Goal: Task Accomplishment & Management: Use online tool/utility

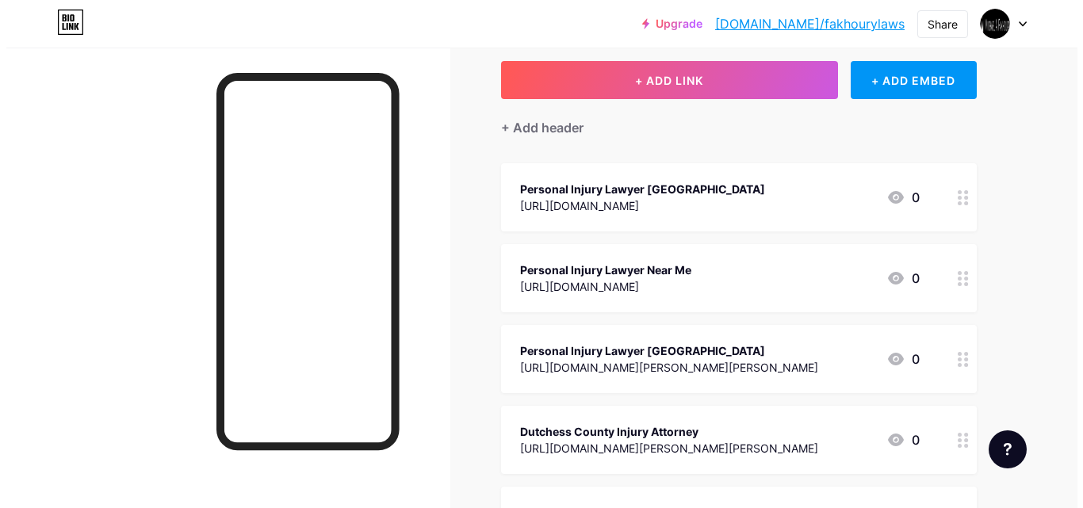
scroll to position [238, 0]
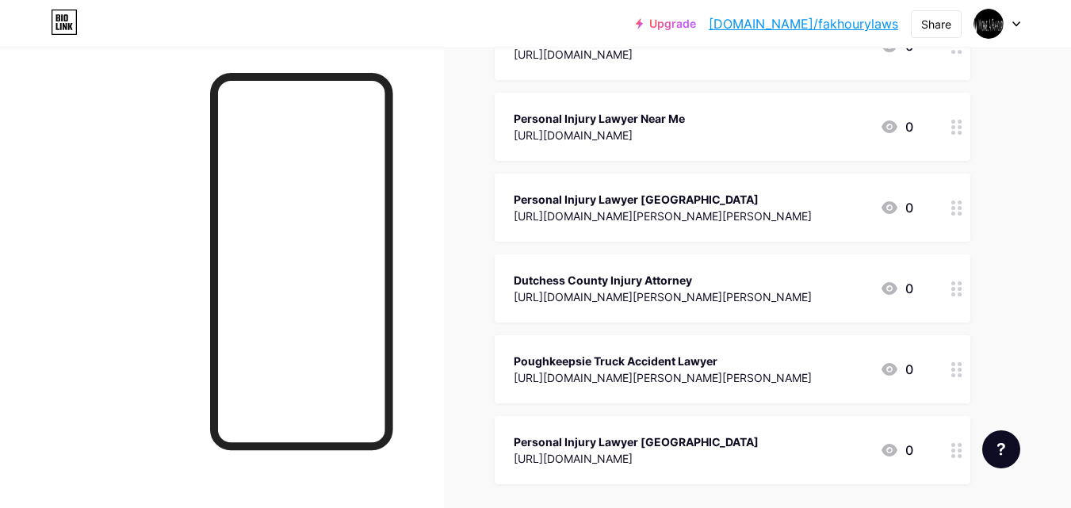
click at [744, 209] on div "[URL][DOMAIN_NAME][PERSON_NAME][PERSON_NAME]" at bounding box center [663, 216] width 298 height 17
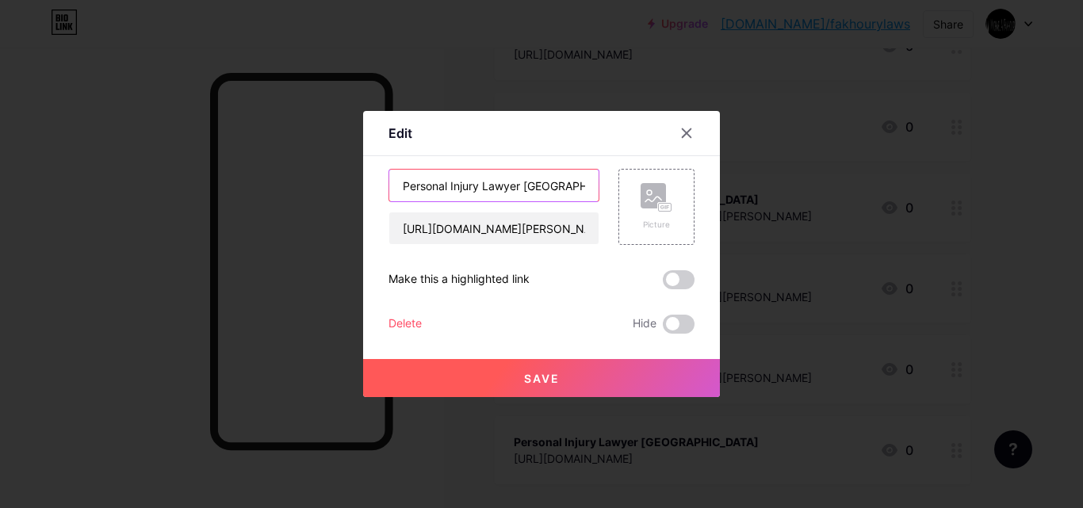
click at [513, 177] on input "Personal Injury Lawyer [GEOGRAPHIC_DATA]" at bounding box center [493, 186] width 209 height 32
paste input "Lawyers For Car Accidents"
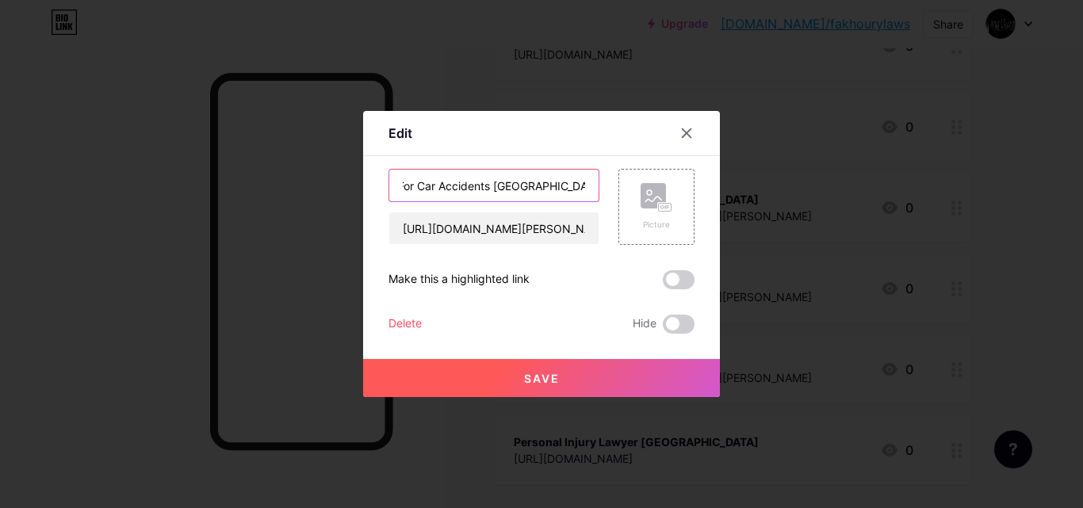
type input "Lawyers For Car Accidents [GEOGRAPHIC_DATA]"
click at [541, 384] on span "Save" at bounding box center [542, 378] width 36 height 13
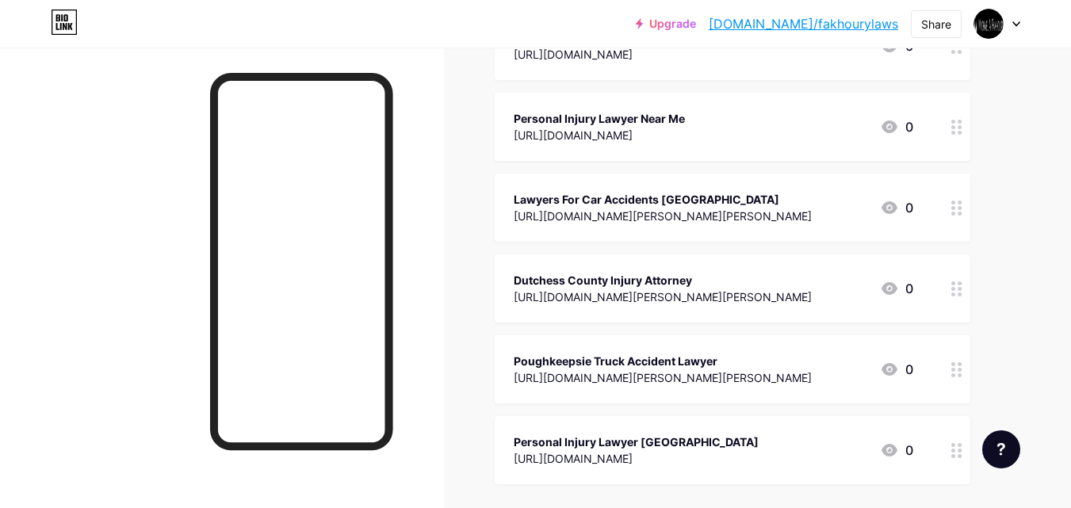
click at [636, 293] on div "[URL][DOMAIN_NAME][PERSON_NAME][PERSON_NAME]" at bounding box center [663, 297] width 298 height 17
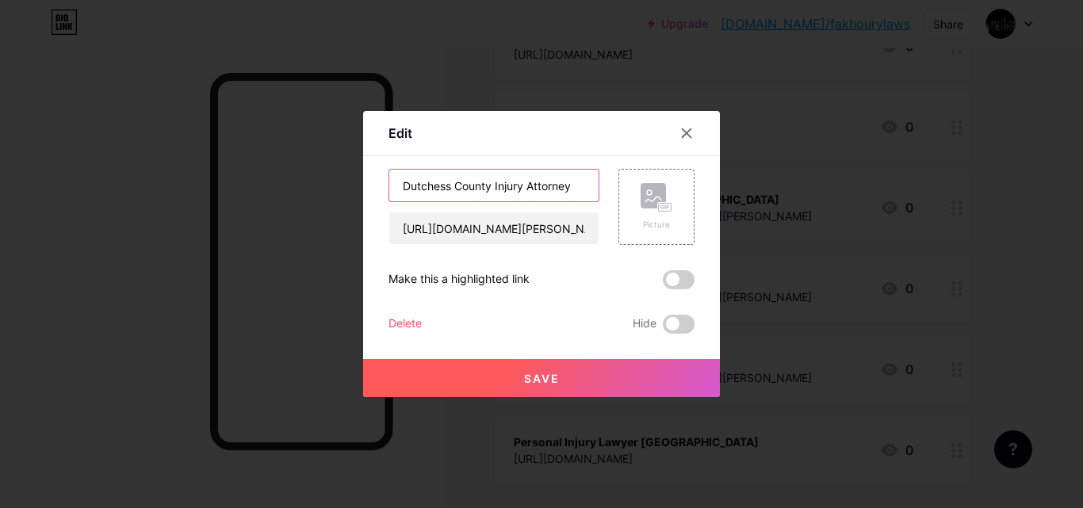
click at [476, 188] on input "Dutchess County Injury Attorney" at bounding box center [493, 186] width 209 height 32
paste input "Personal Injury Attorney Dutchess Count"
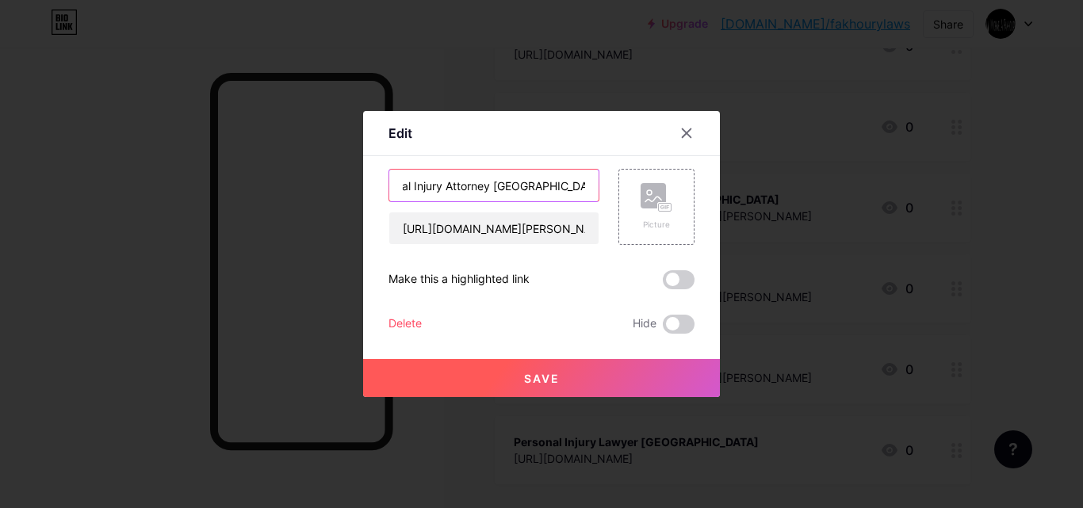
type input "Personal Injury Attorney [GEOGRAPHIC_DATA]"
click at [555, 392] on button "Save" at bounding box center [541, 378] width 357 height 38
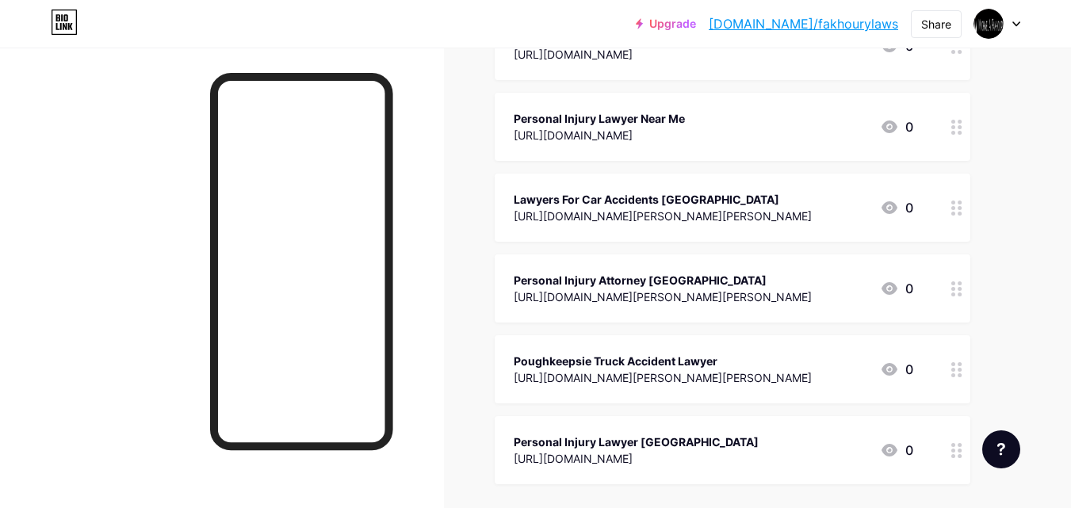
click at [572, 378] on div "[URL][DOMAIN_NAME][PERSON_NAME][PERSON_NAME]" at bounding box center [663, 377] width 298 height 17
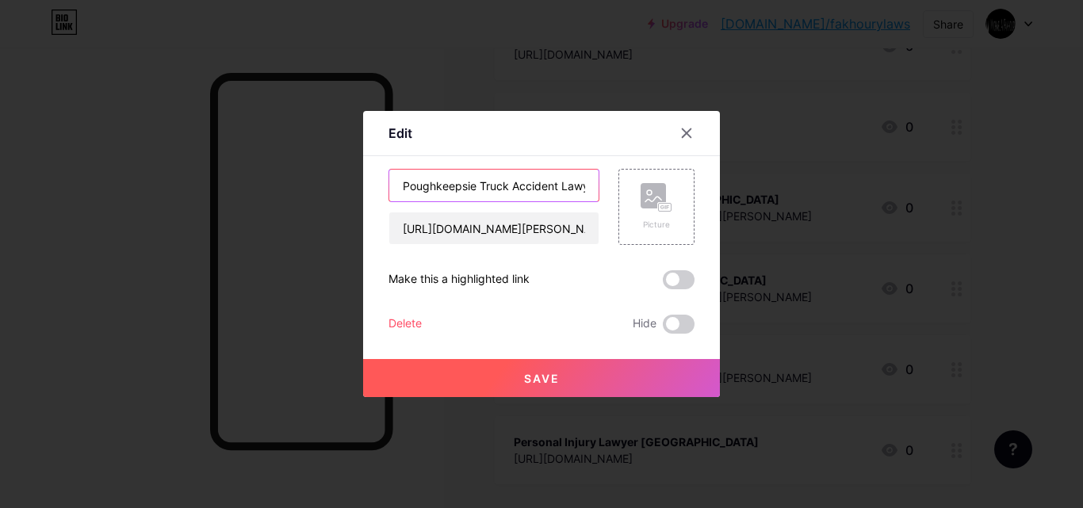
click at [509, 187] on input "Poughkeepsie Truck Accident Lawyer" at bounding box center [493, 186] width 209 height 32
paste input "ersonal Injury Claim Lawyer [GEOGRAPHIC_DATA]"
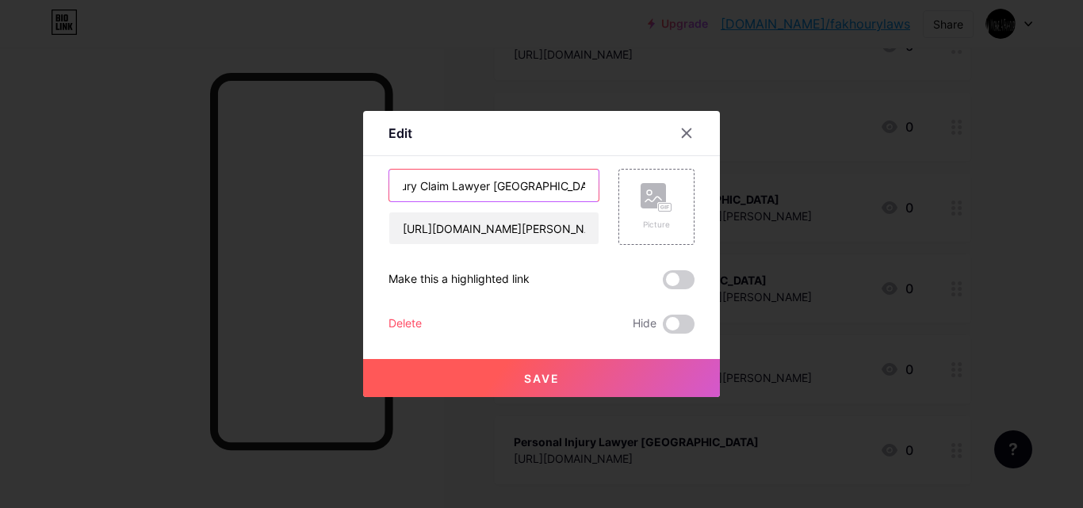
type input "Personal Injury Claim Lawyer [GEOGRAPHIC_DATA]"
click at [555, 386] on button "Save" at bounding box center [541, 378] width 357 height 38
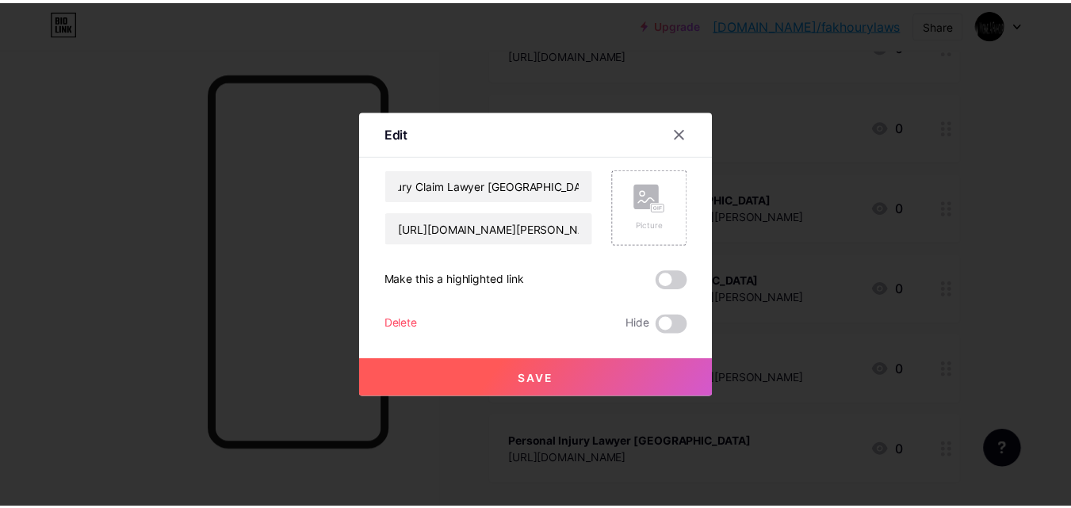
scroll to position [0, 0]
